Goal: Task Accomplishment & Management: Manage account settings

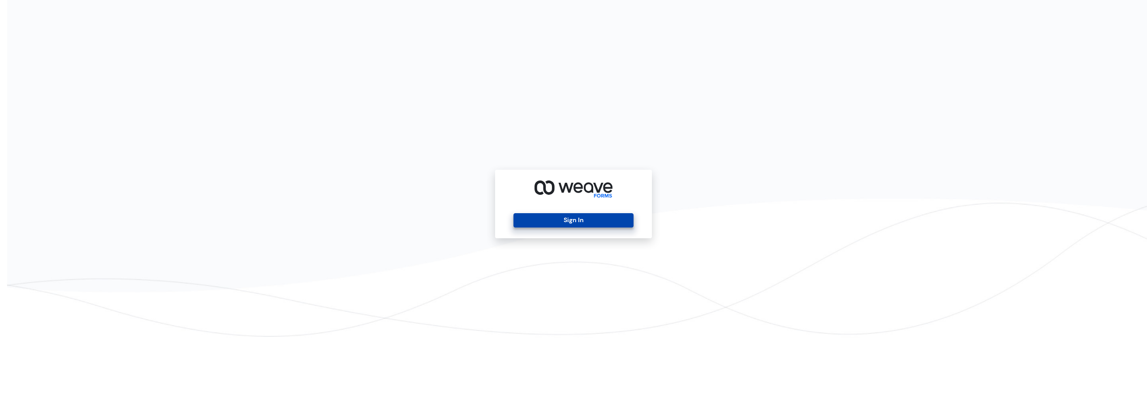
click at [566, 216] on button "Sign In" at bounding box center [573, 220] width 120 height 14
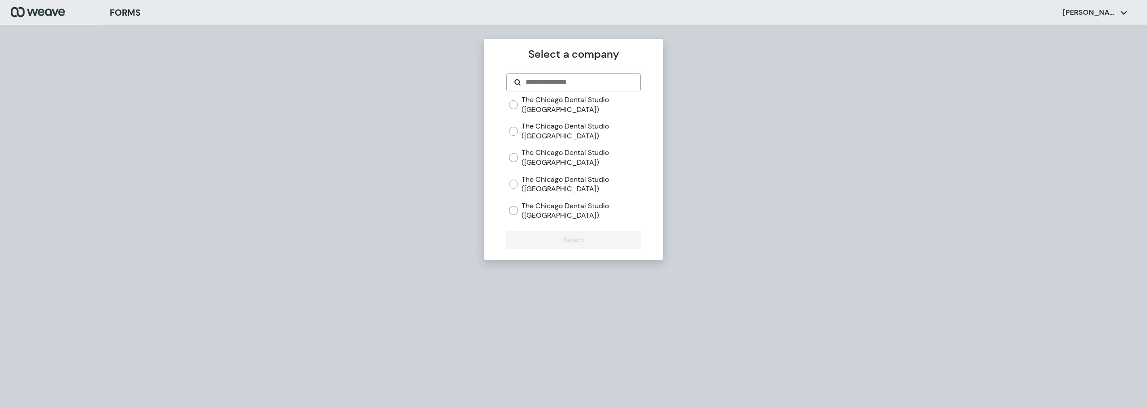
click at [570, 157] on label "The Chicago Dental Studio ([GEOGRAPHIC_DATA])" at bounding box center [581, 157] width 119 height 19
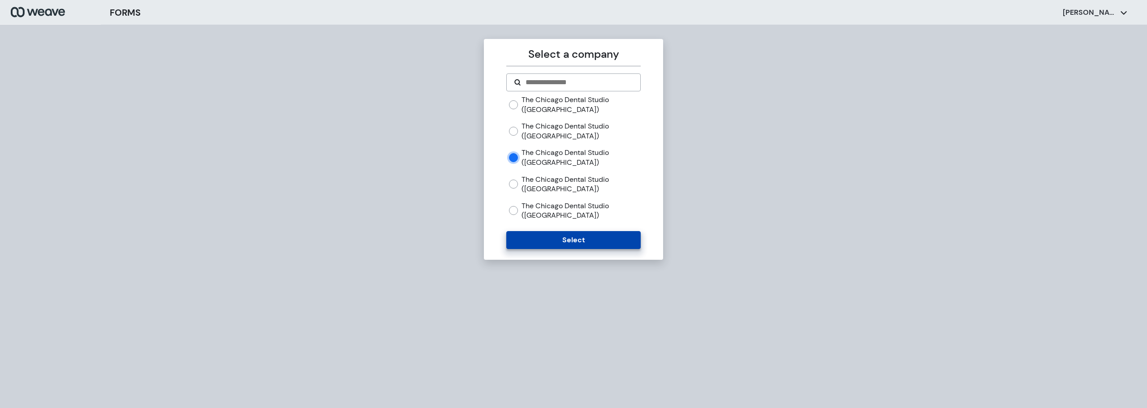
click at [574, 238] on button "Select" at bounding box center [573, 240] width 134 height 18
